Goal: Task Accomplishment & Management: Manage account settings

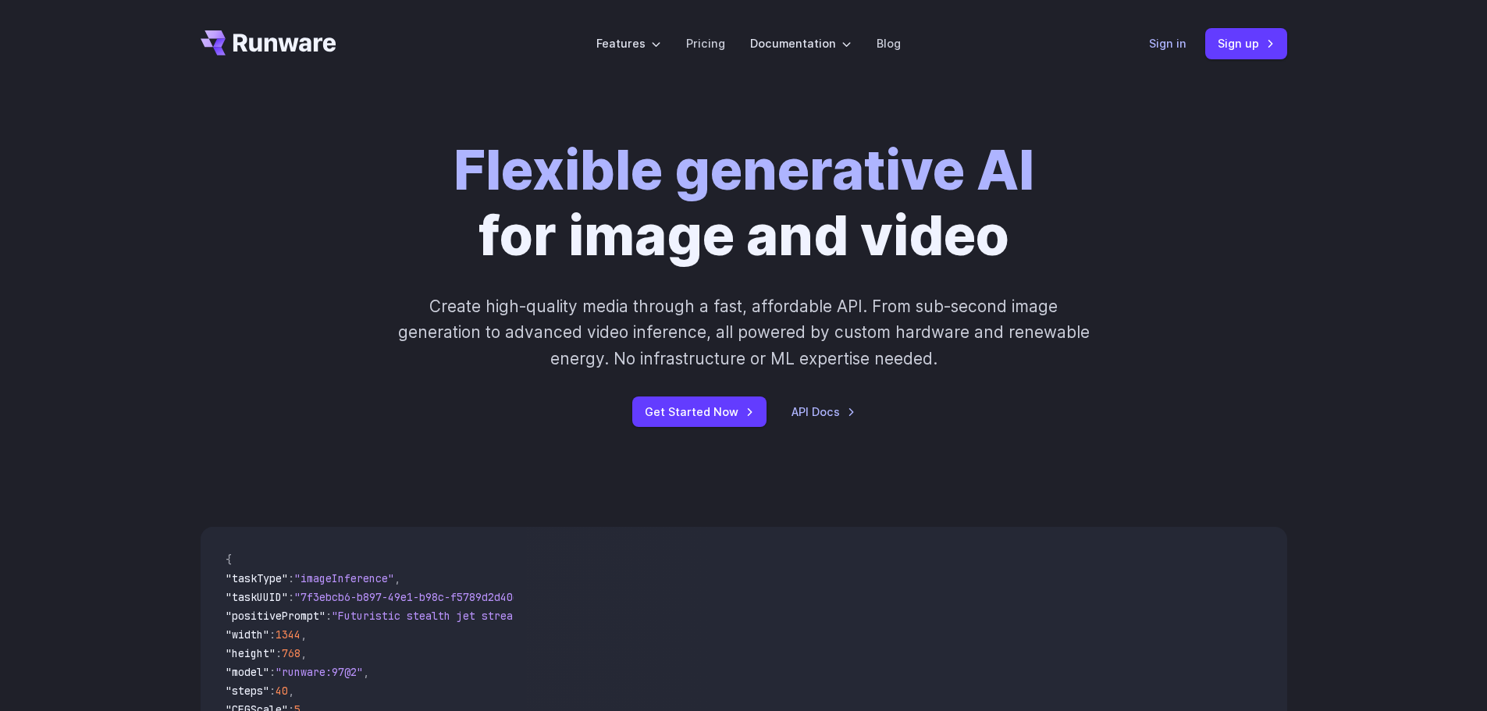
click at [1173, 45] on link "Sign in" at bounding box center [1167, 43] width 37 height 18
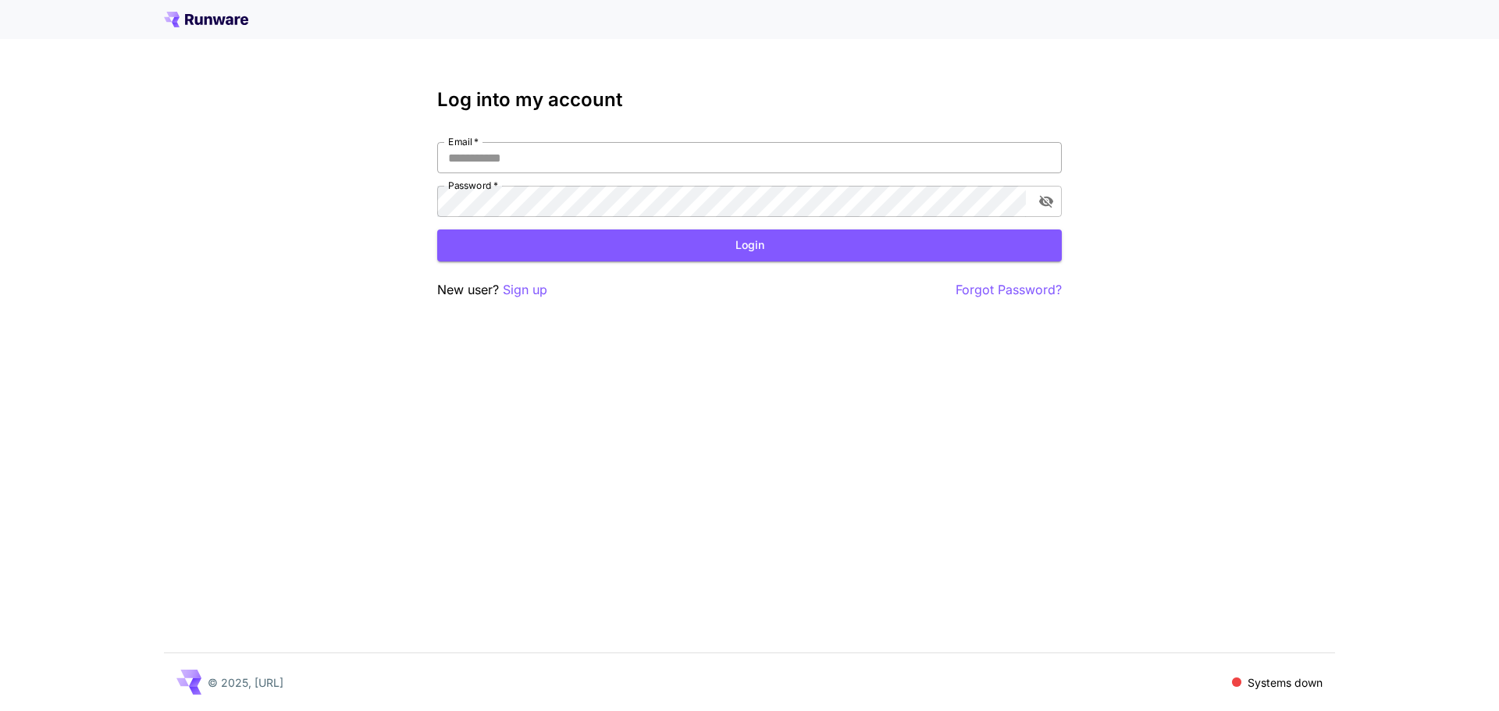
click at [647, 155] on input "Email   *" at bounding box center [749, 157] width 625 height 31
type input "**********"
click button "Login" at bounding box center [749, 246] width 625 height 32
click at [372, 265] on div "**********" at bounding box center [749, 355] width 1499 height 711
click button "Login" at bounding box center [749, 246] width 625 height 32
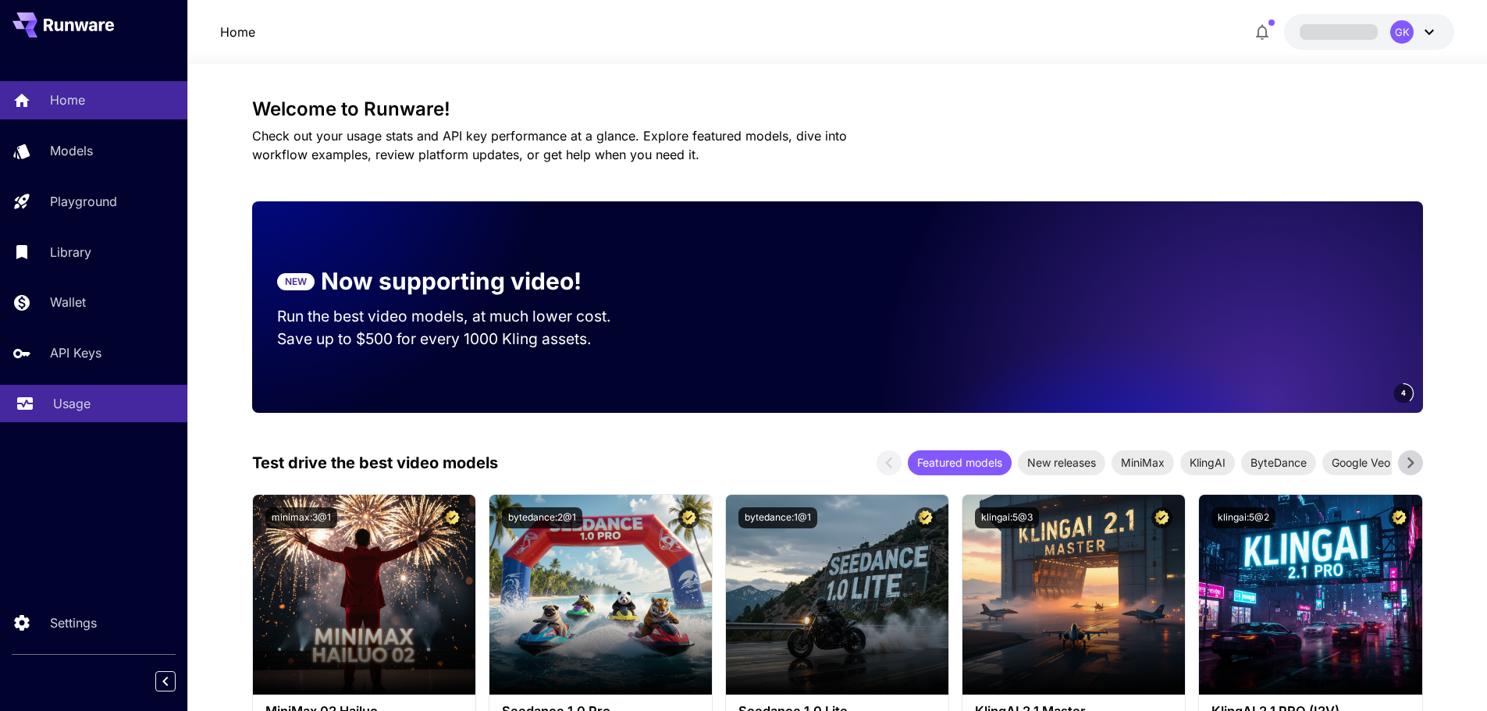
click at [69, 401] on p "Usage" at bounding box center [71, 403] width 37 height 19
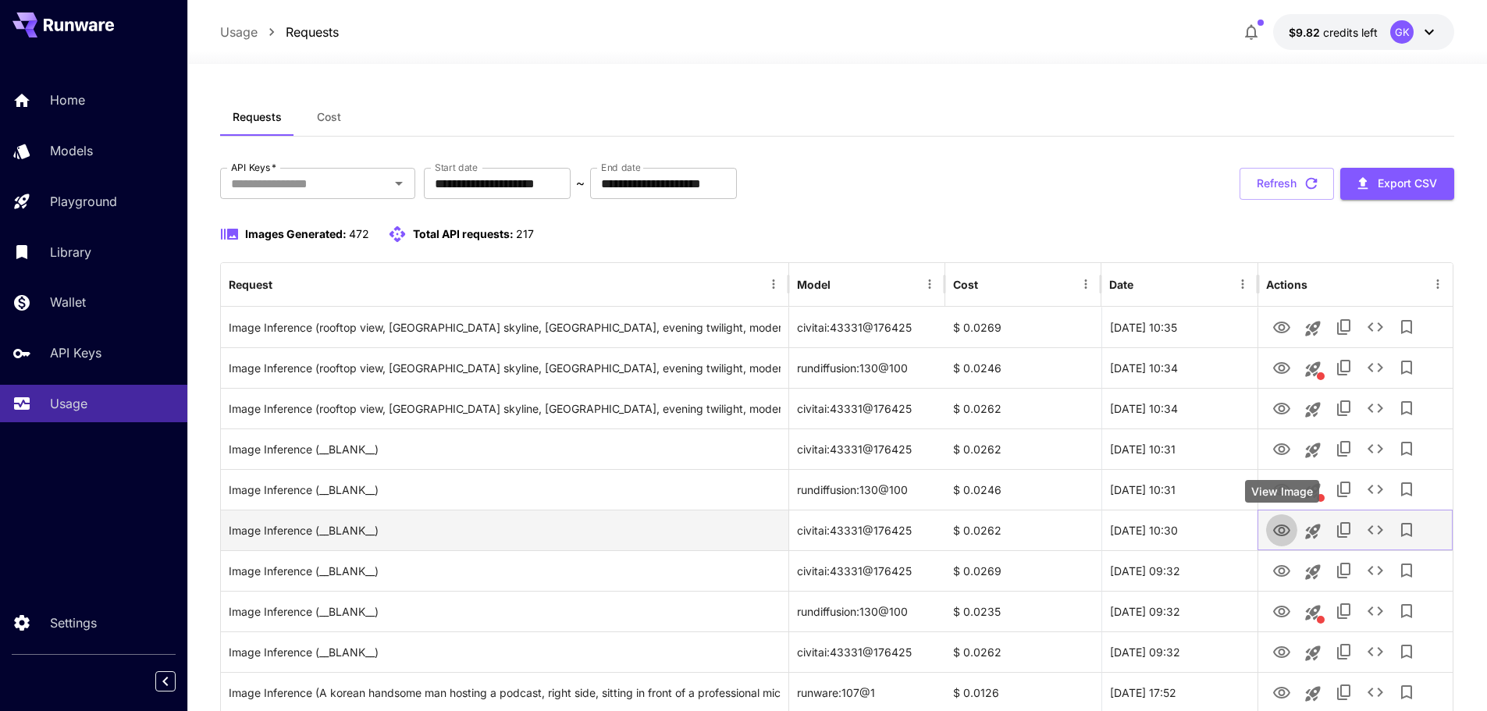
click at [1277, 529] on icon "View Image" at bounding box center [1282, 531] width 19 height 19
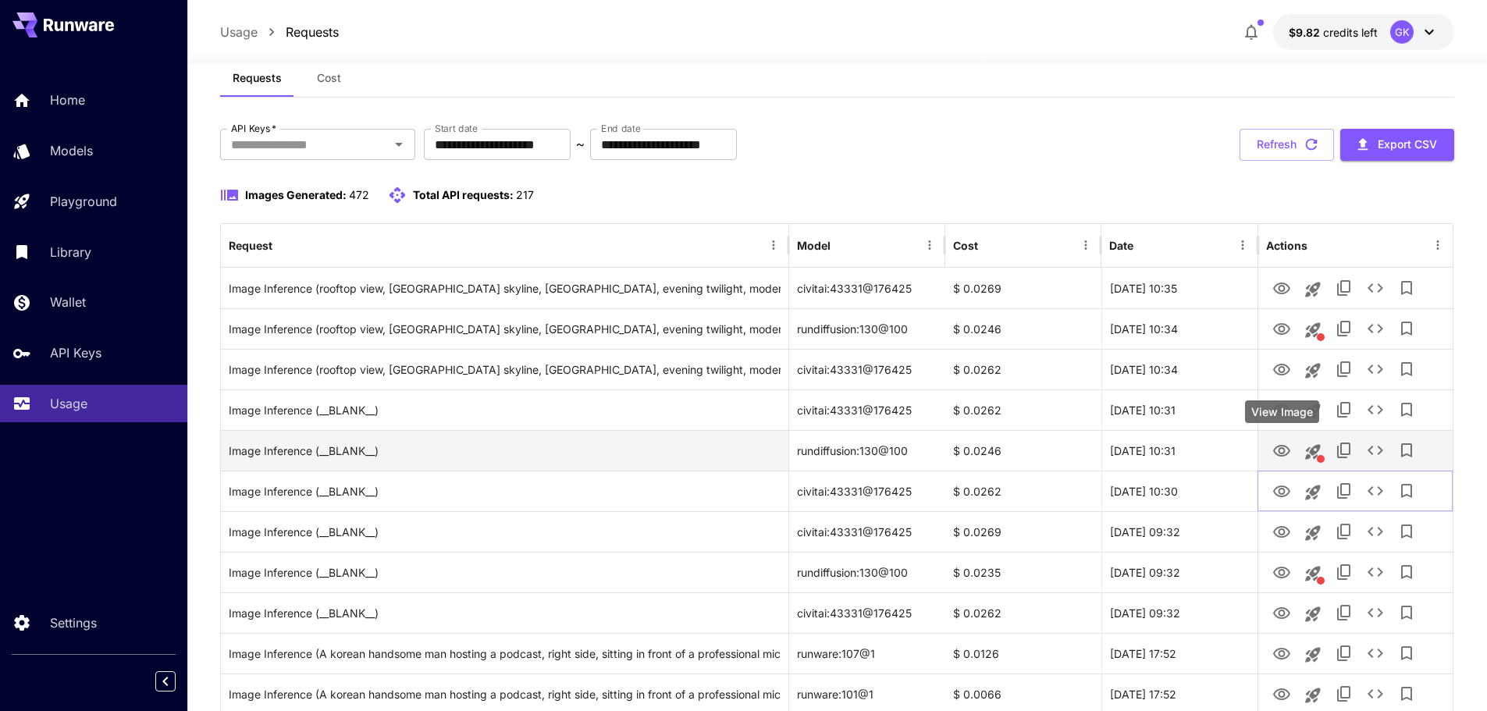
scroll to position [78, 0]
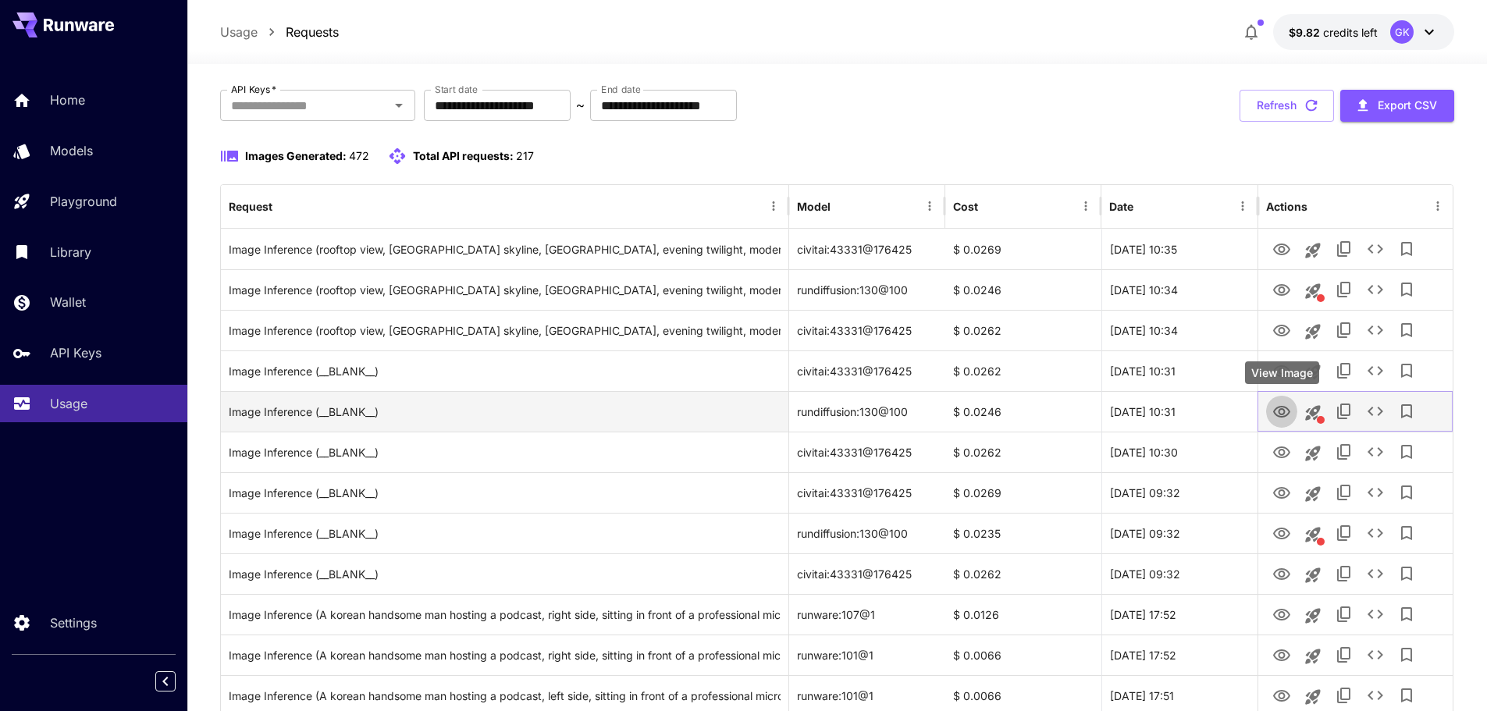
click at [1284, 422] on button "View Image" at bounding box center [1282, 411] width 31 height 32
click at [1286, 416] on icon "View Image" at bounding box center [1282, 412] width 17 height 12
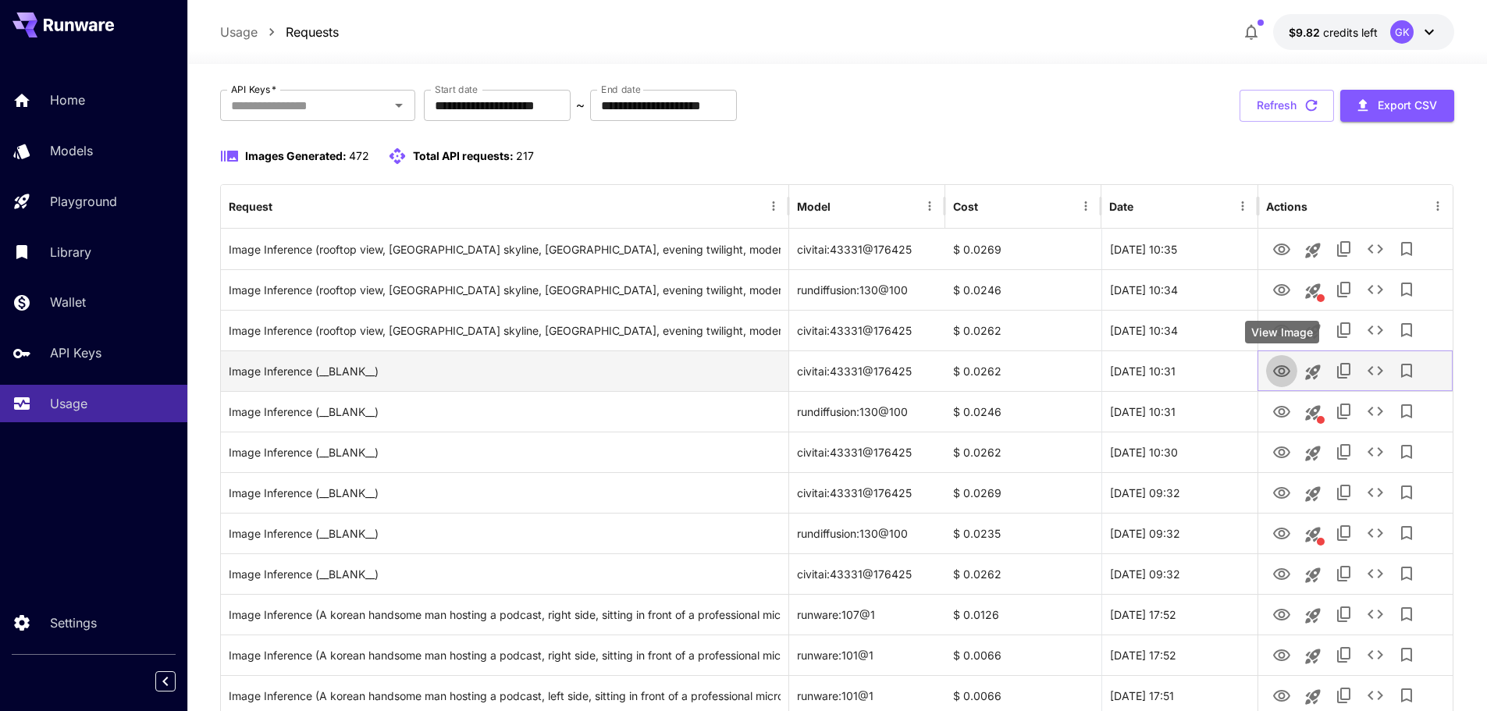
click at [1284, 360] on button "View Image" at bounding box center [1282, 370] width 31 height 32
click at [1282, 375] on icon "View Image" at bounding box center [1282, 371] width 19 height 19
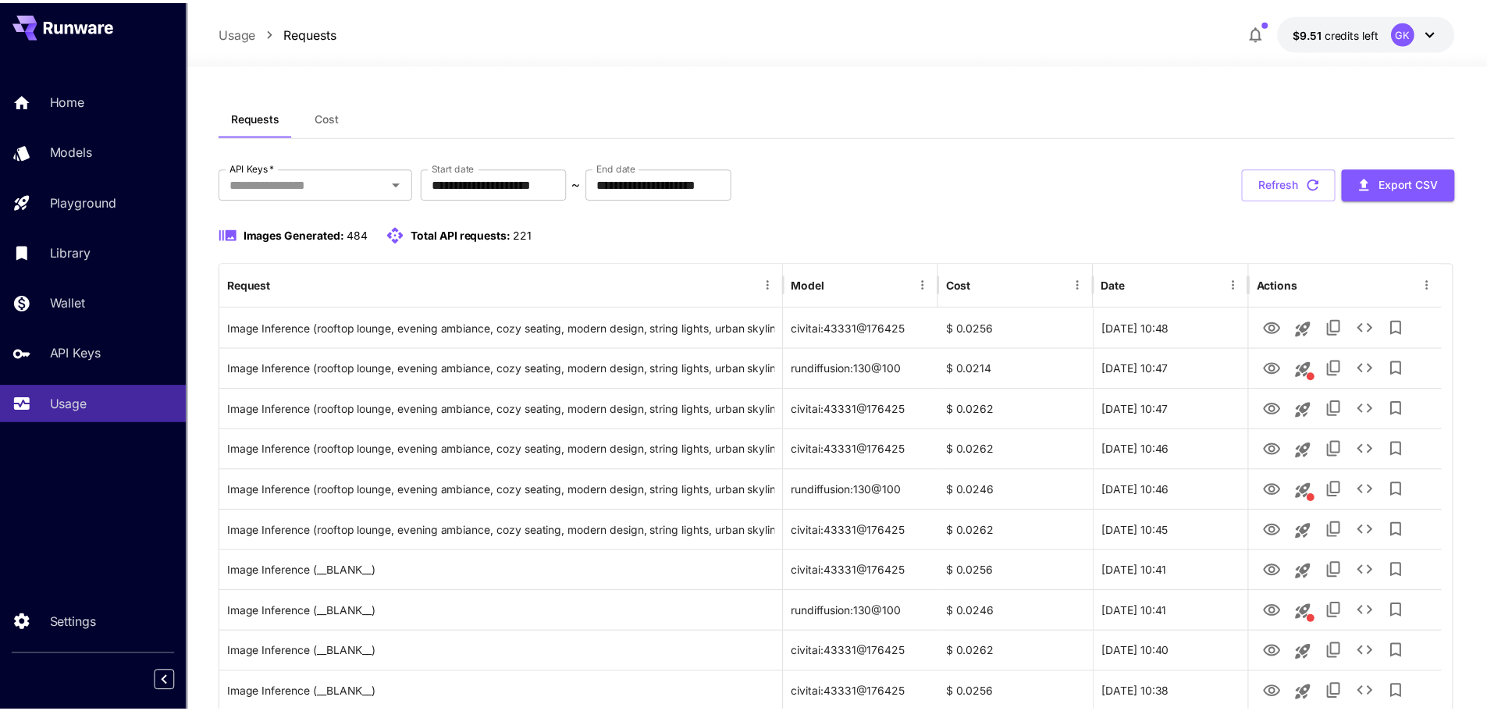
scroll to position [78, 0]
